Goal: Task Accomplishment & Management: Manage account settings

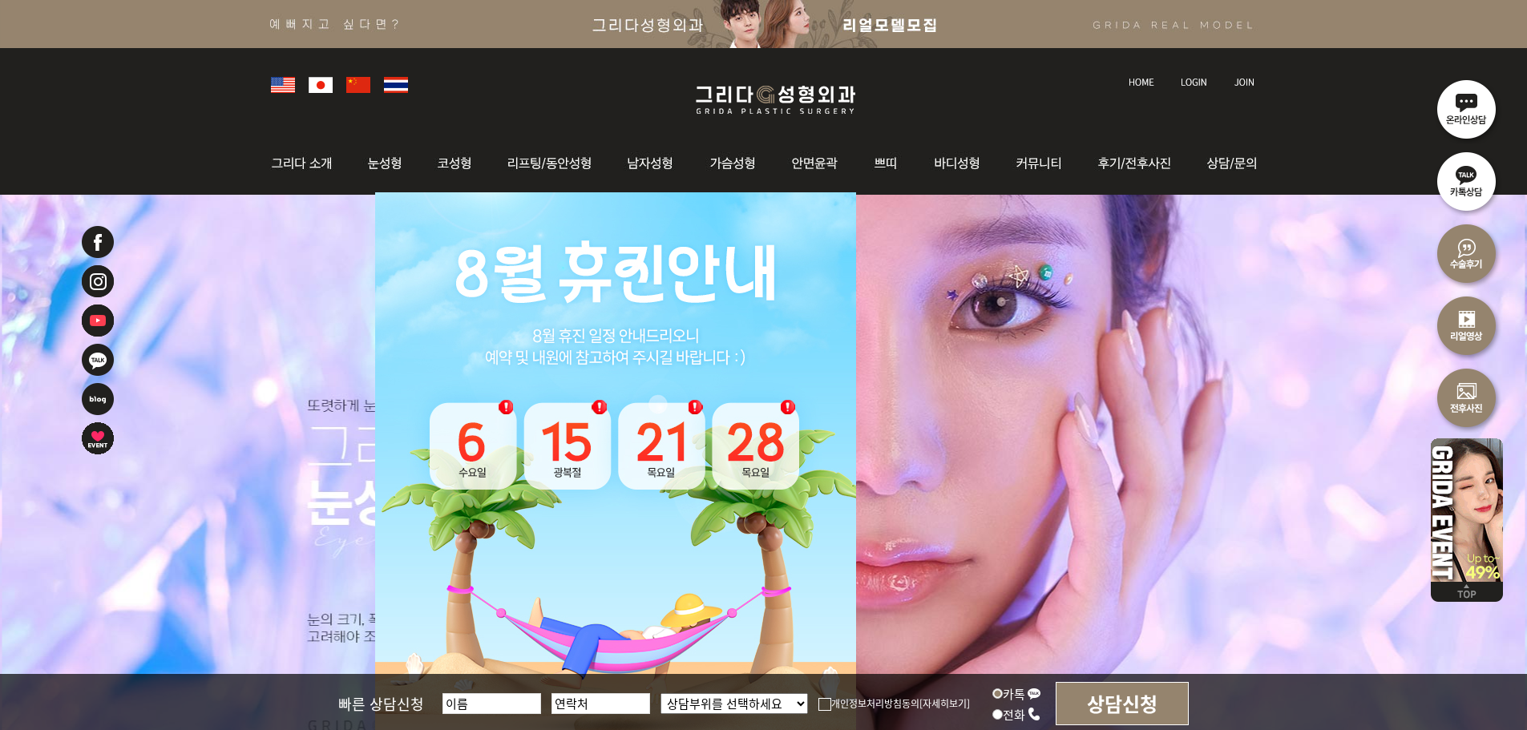
click at [1194, 80] on img at bounding box center [1194, 82] width 26 height 9
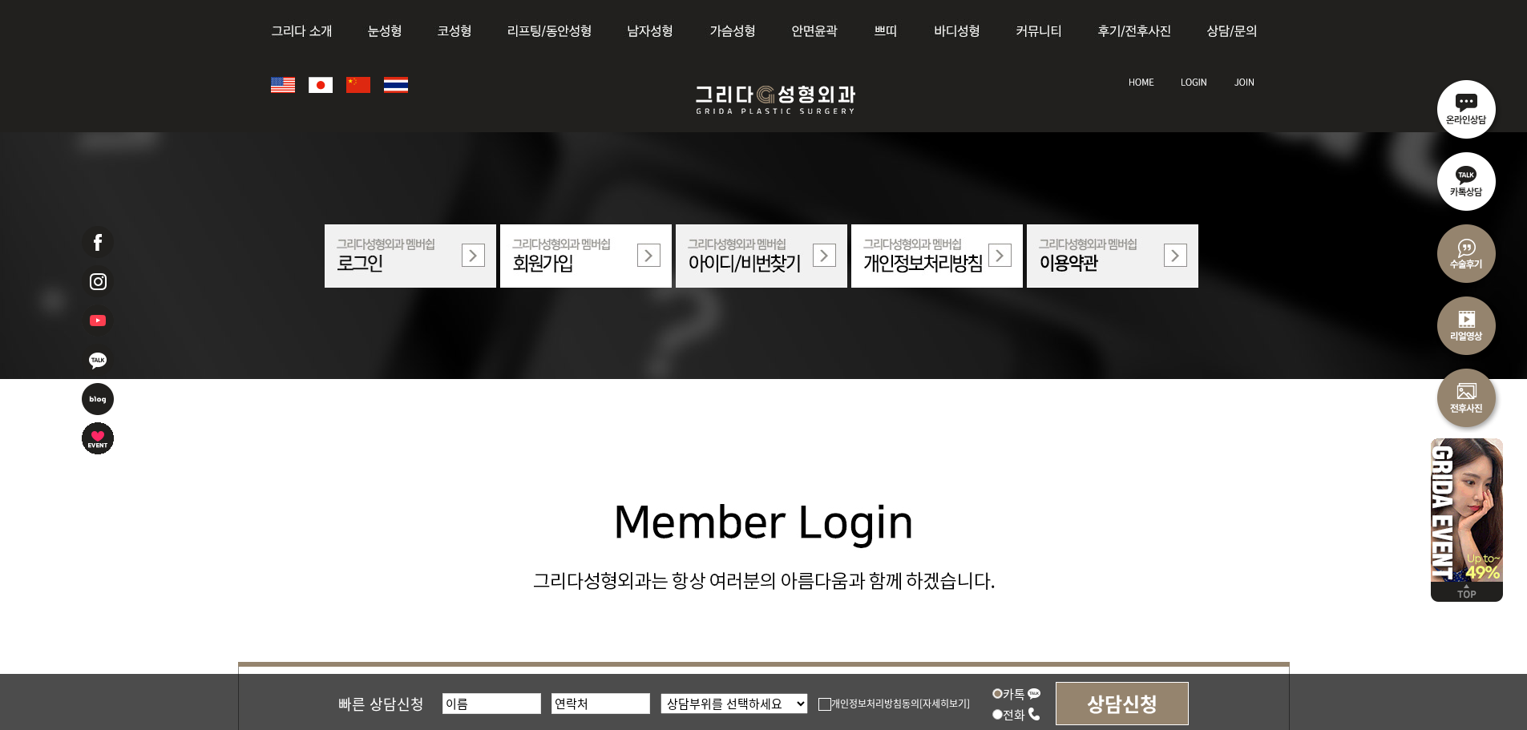
scroll to position [481, 0]
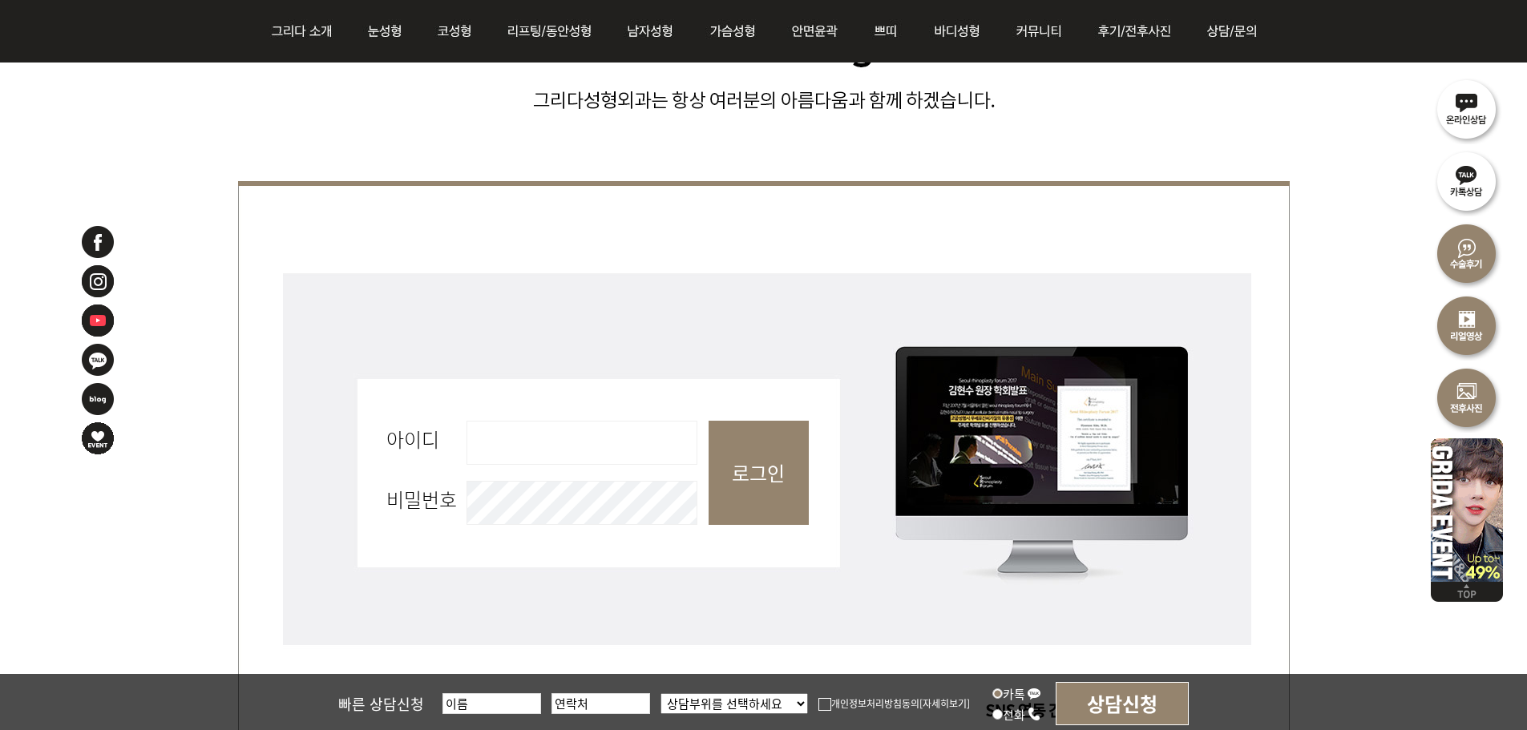
click at [606, 449] on input "아이디 필수" at bounding box center [582, 443] width 231 height 44
type input "admin"
click at [775, 487] on input "로그인" at bounding box center [759, 473] width 100 height 104
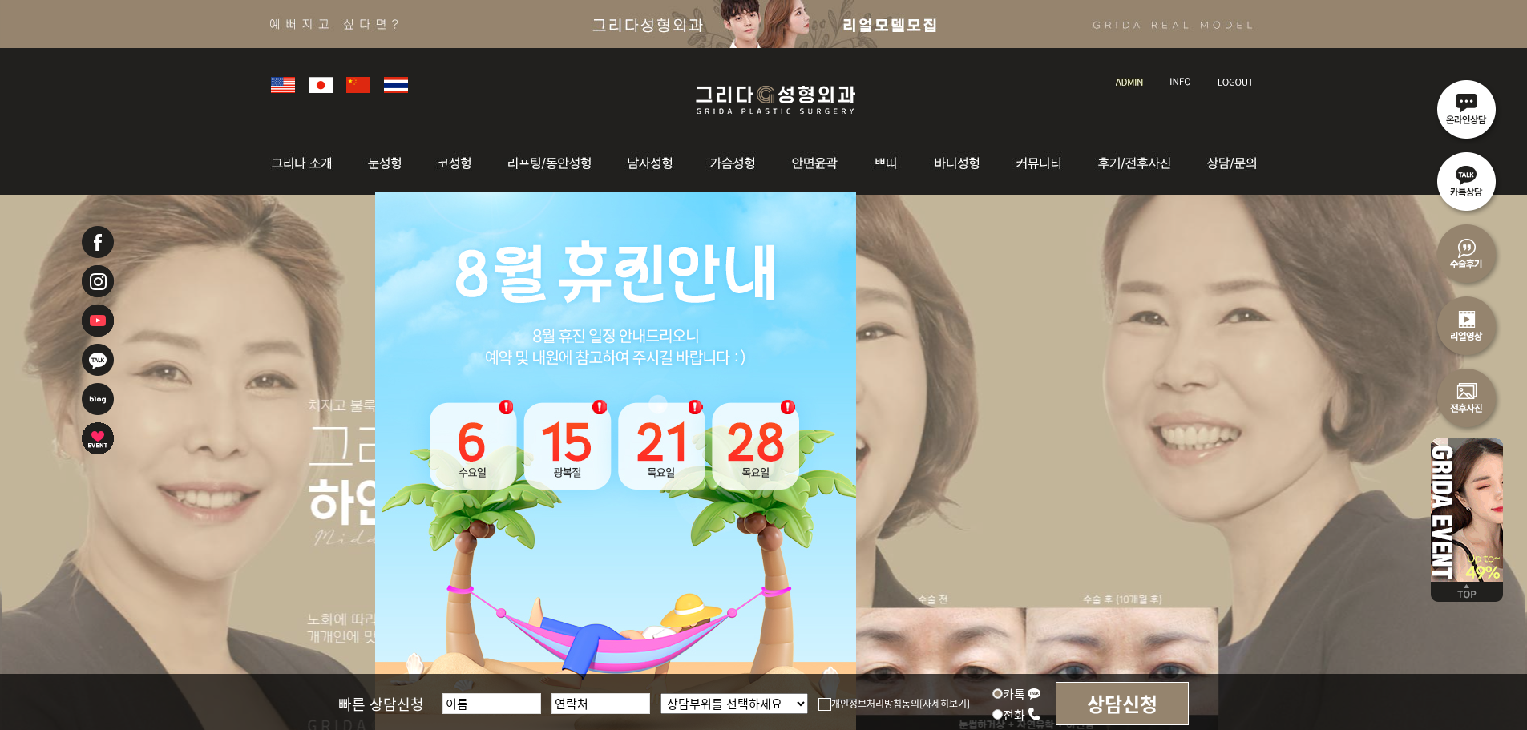
click at [1120, 75] on link at bounding box center [1131, 67] width 46 height 22
